Goal: Information Seeking & Learning: Learn about a topic

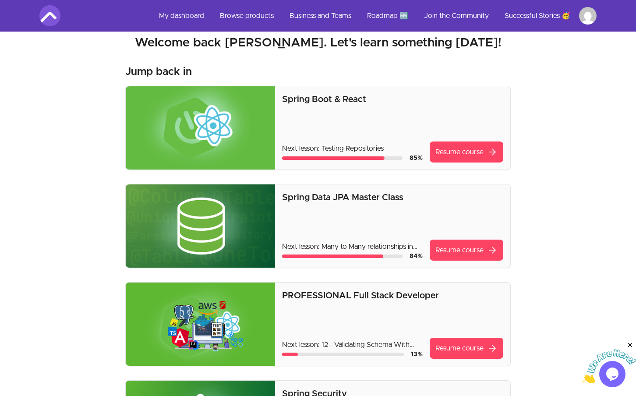
scroll to position [17, 0]
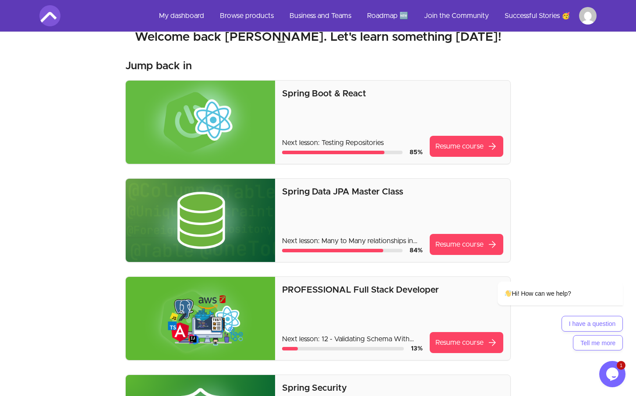
click at [256, 327] on img at bounding box center [200, 318] width 149 height 83
click at [305, 295] on p "PROFESSIONAL Full Stack Developer" at bounding box center [392, 290] width 221 height 12
click at [315, 287] on p "PROFESSIONAL Full Stack Developer" at bounding box center [392, 290] width 221 height 12
click at [454, 345] on link "Resume course arrow_forward" at bounding box center [466, 342] width 74 height 21
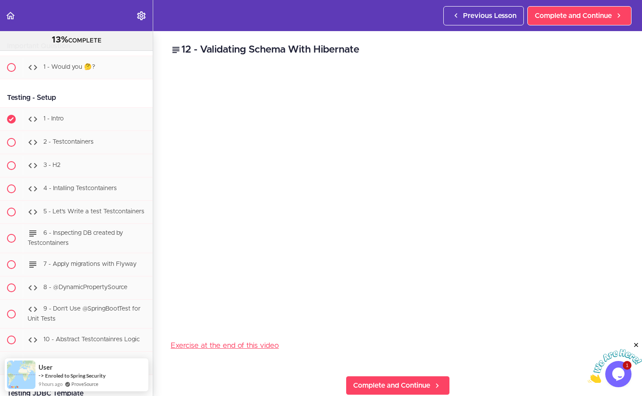
scroll to position [3932, 0]
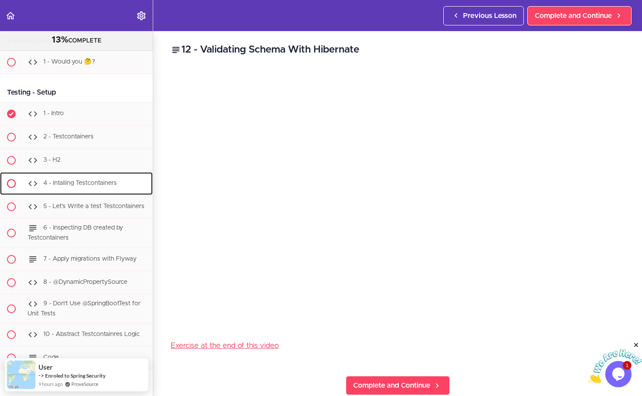
click at [93, 193] on div "4 - Intalling Testcontainers" at bounding box center [88, 183] width 130 height 19
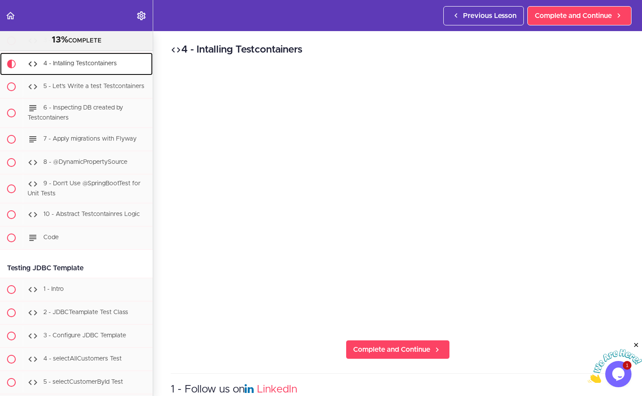
scroll to position [4052, 0]
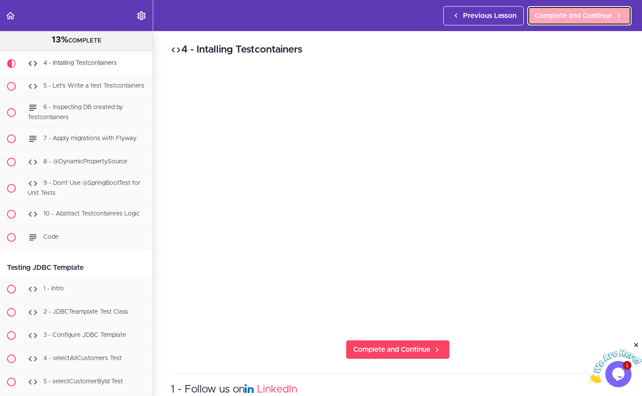
click at [556, 18] on span "Complete and Continue" at bounding box center [573, 16] width 77 height 11
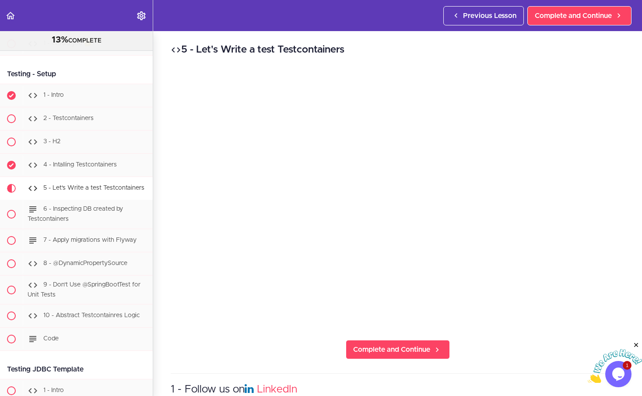
scroll to position [3940, 0]
